Goal: Information Seeking & Learning: Find specific page/section

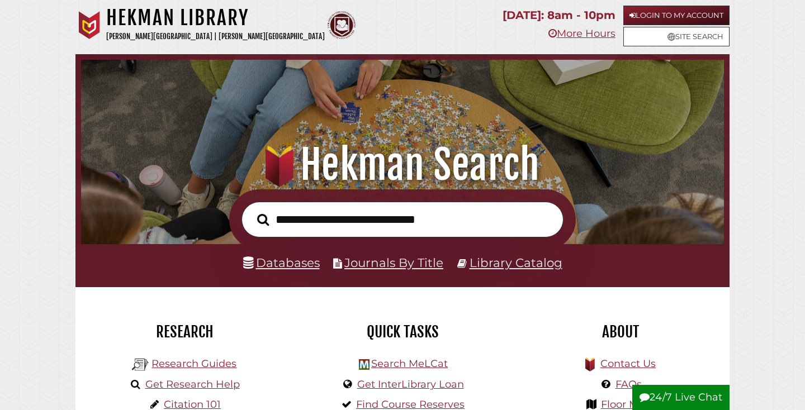
scroll to position [212, 637]
click at [300, 263] on link "Databases" at bounding box center [281, 262] width 77 height 15
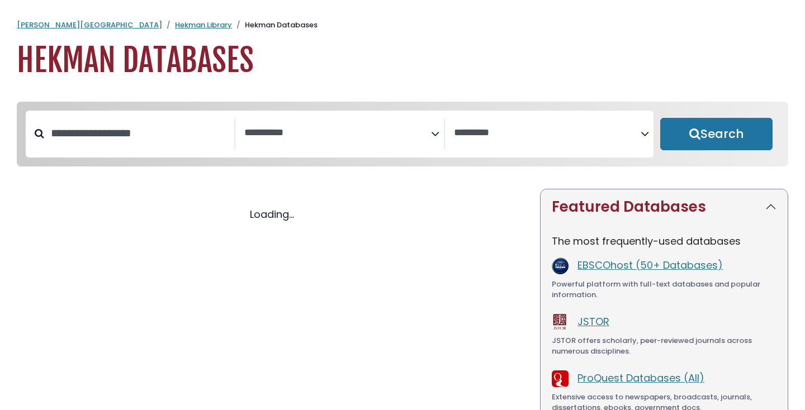
select select "Database Subject Filter"
select select "Database Vendors Filter"
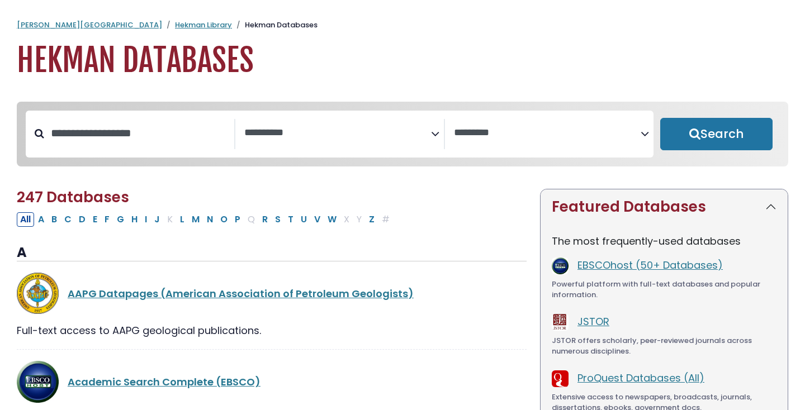
select select "Database Subject Filter"
select select "Database Vendors Filter"
click at [196, 131] on input "Search database by title or keyword" at bounding box center [139, 133] width 190 height 18
type input "*********"
click at [660, 118] on button "Search" at bounding box center [716, 134] width 112 height 32
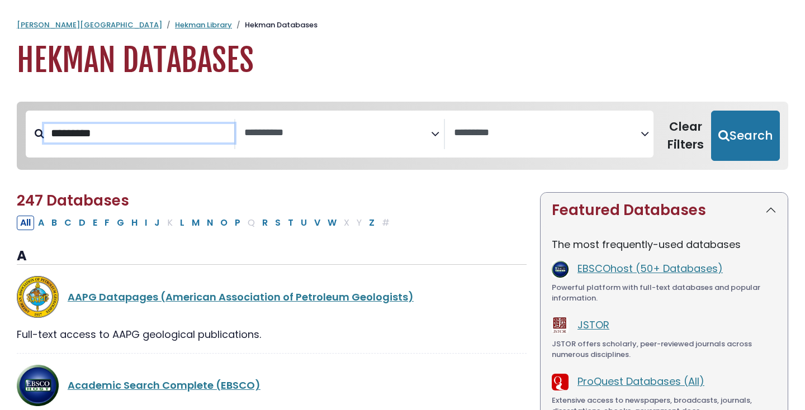
select select "Database Subject Filter"
select select "Database Vendors Filter"
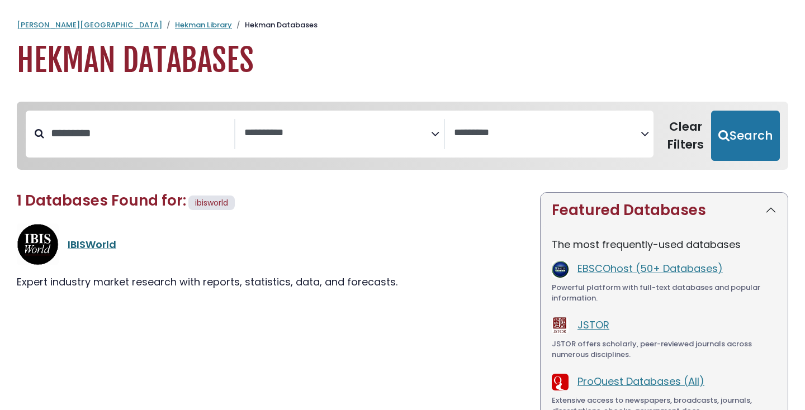
click at [112, 248] on link "IBISWorld" at bounding box center [92, 244] width 49 height 14
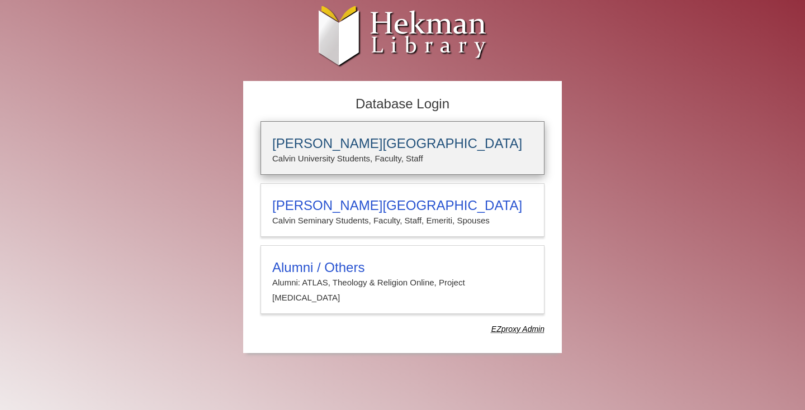
type input "****"
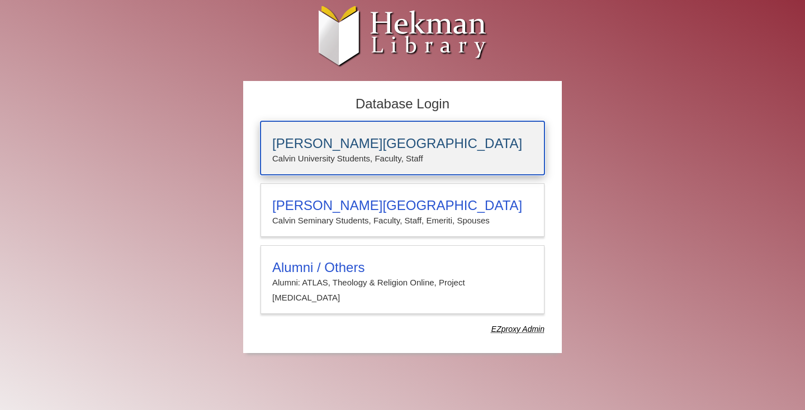
click at [417, 174] on div "Calvin University Calvin University Students, Faculty, Staff" at bounding box center [402, 148] width 284 height 54
